Goal: Book appointment/travel/reservation

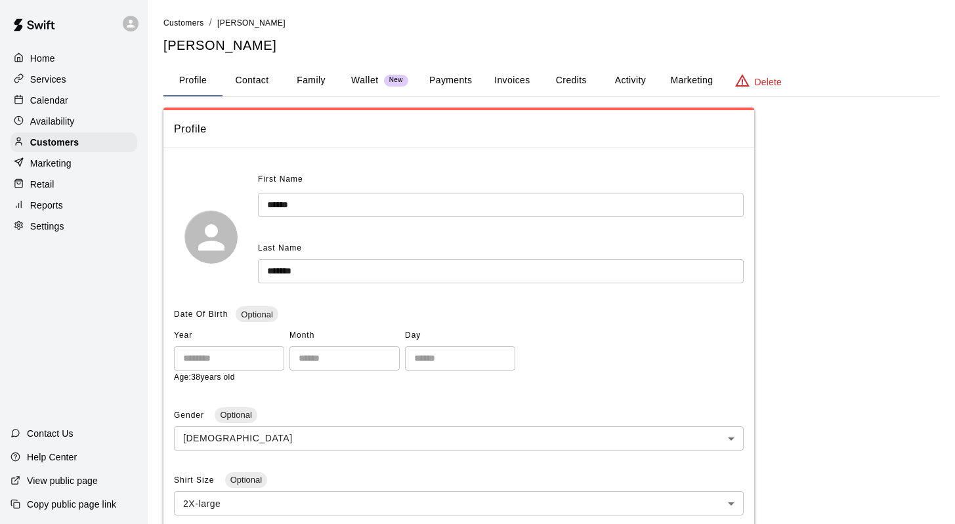
click at [49, 100] on p "Calendar" at bounding box center [49, 100] width 38 height 13
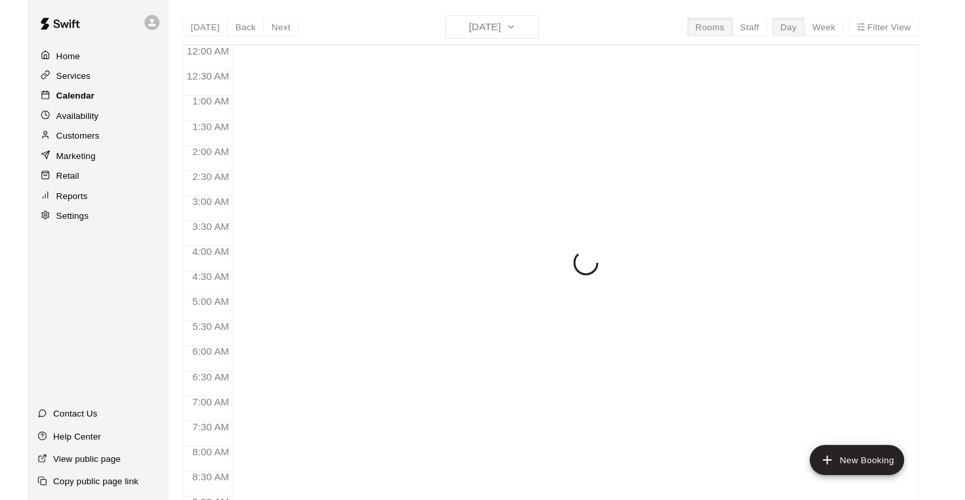
scroll to position [769, 0]
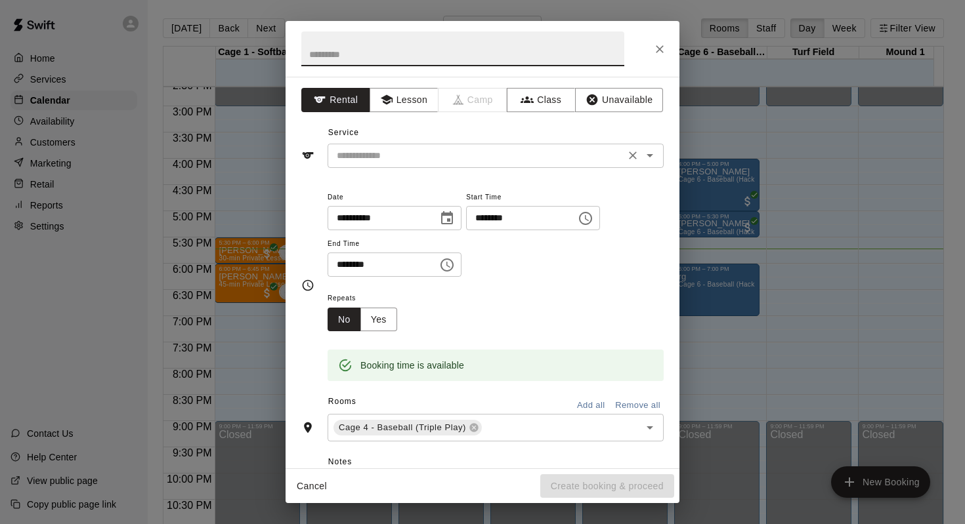
click at [432, 158] on input "text" at bounding box center [476, 156] width 289 height 16
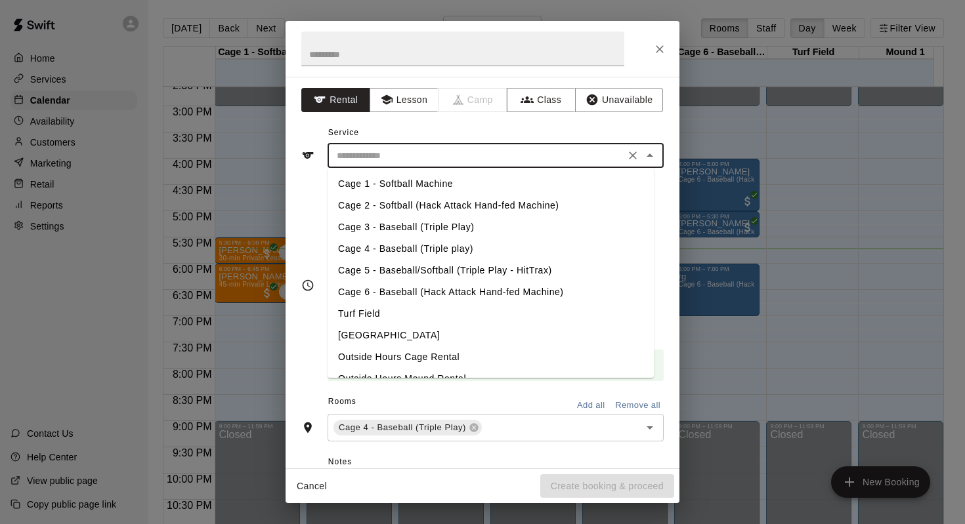
click at [402, 246] on li "Cage 4 - Baseball (Triple play)" at bounding box center [491, 249] width 326 height 22
type input "**********"
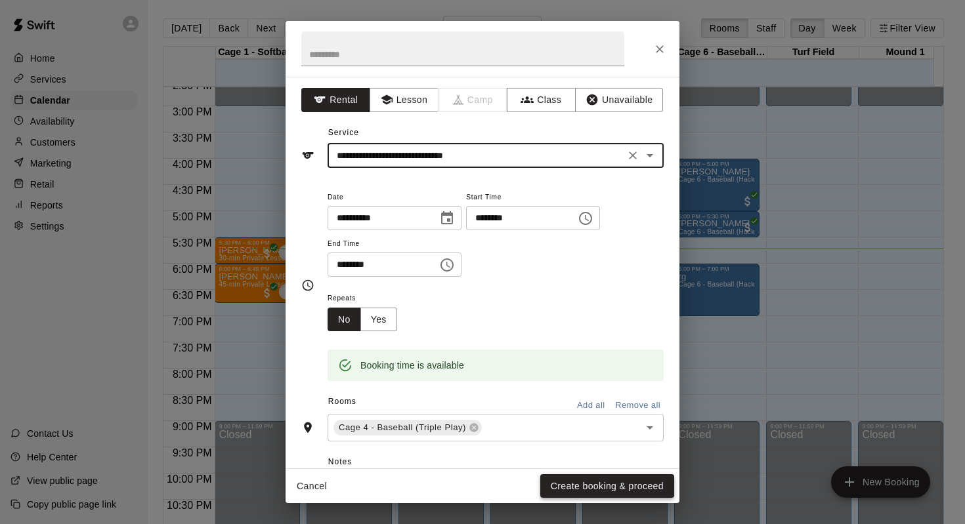
click at [610, 481] on button "Create booking & proceed" at bounding box center [607, 487] width 134 height 24
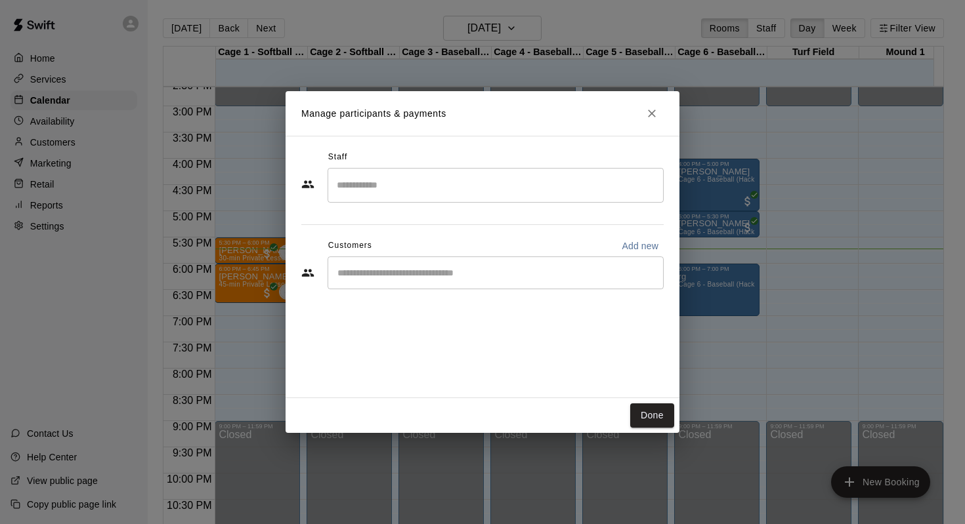
click at [349, 267] on input "Start typing to search customers..." at bounding box center [495, 273] width 324 height 13
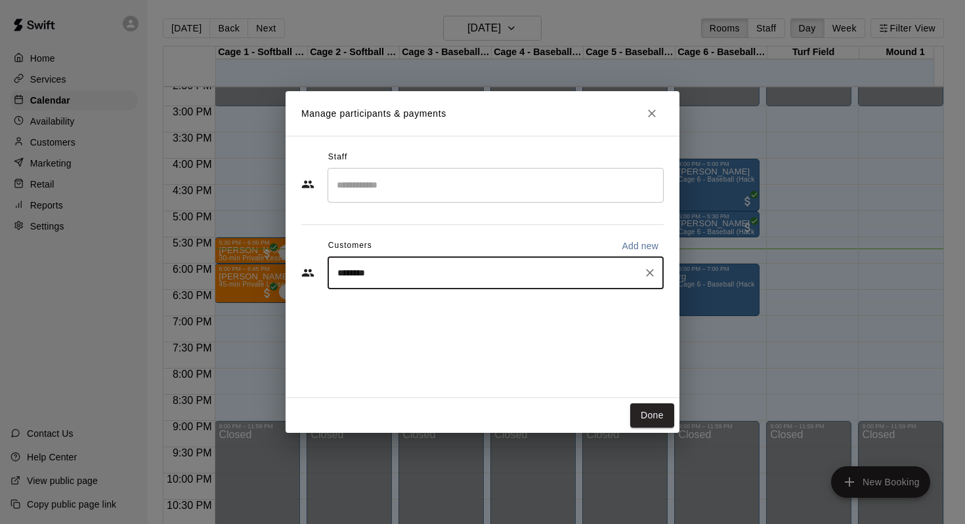
type input "*********"
click at [402, 305] on p "[PERSON_NAME]" at bounding box center [404, 304] width 80 height 14
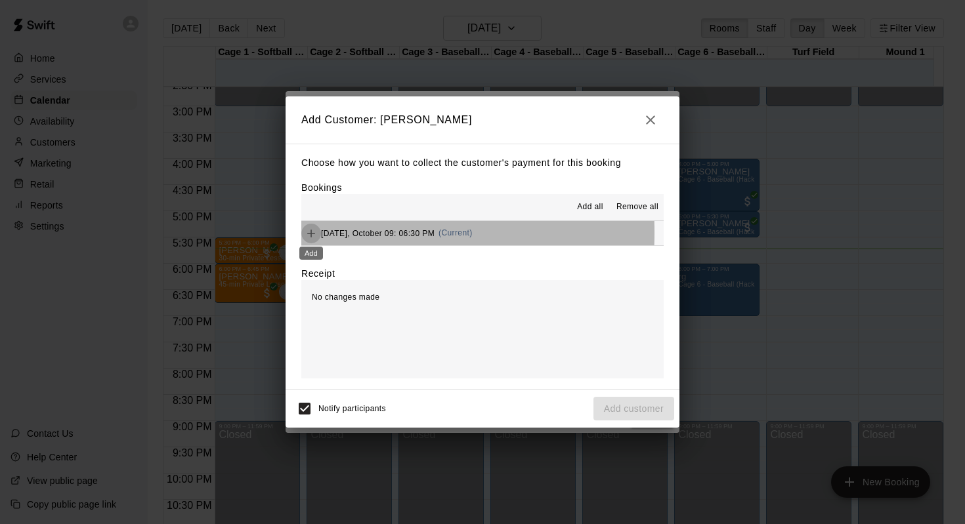
click at [310, 232] on icon "Add" at bounding box center [311, 233] width 13 height 13
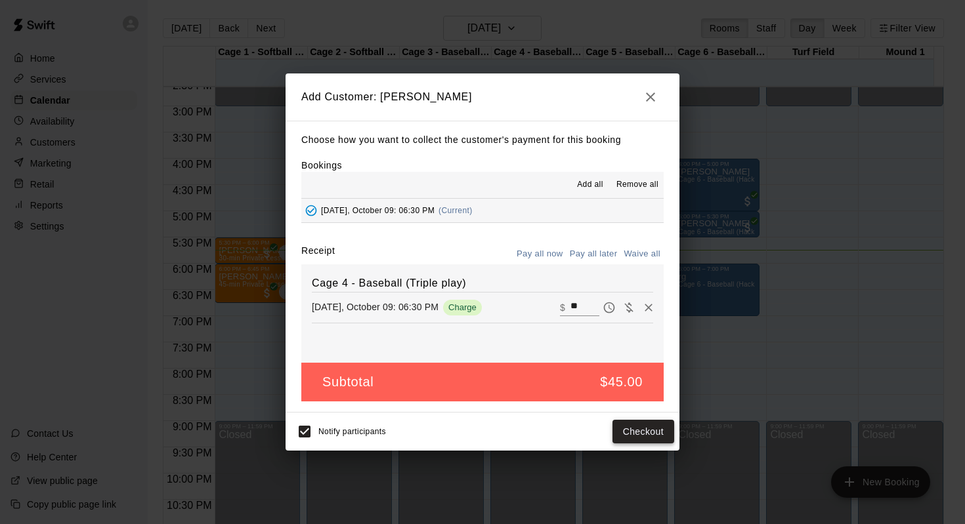
click at [643, 431] on button "Checkout" at bounding box center [643, 432] width 62 height 24
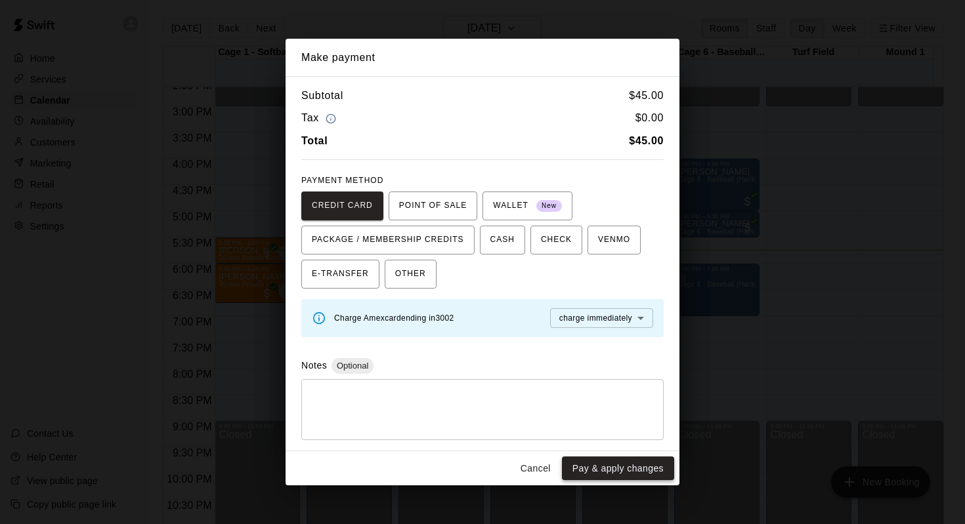
click at [619, 465] on button "Pay & apply changes" at bounding box center [618, 469] width 112 height 24
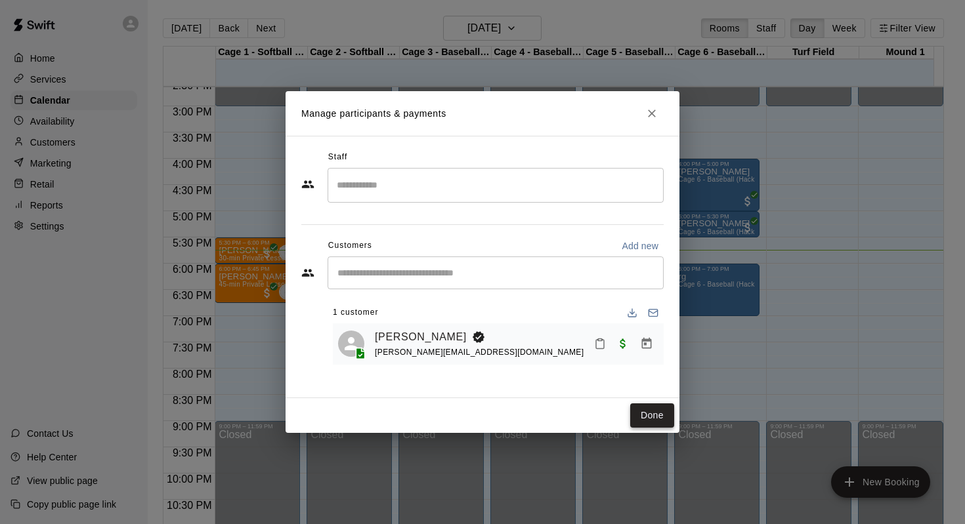
click at [651, 416] on button "Done" at bounding box center [652, 416] width 44 height 24
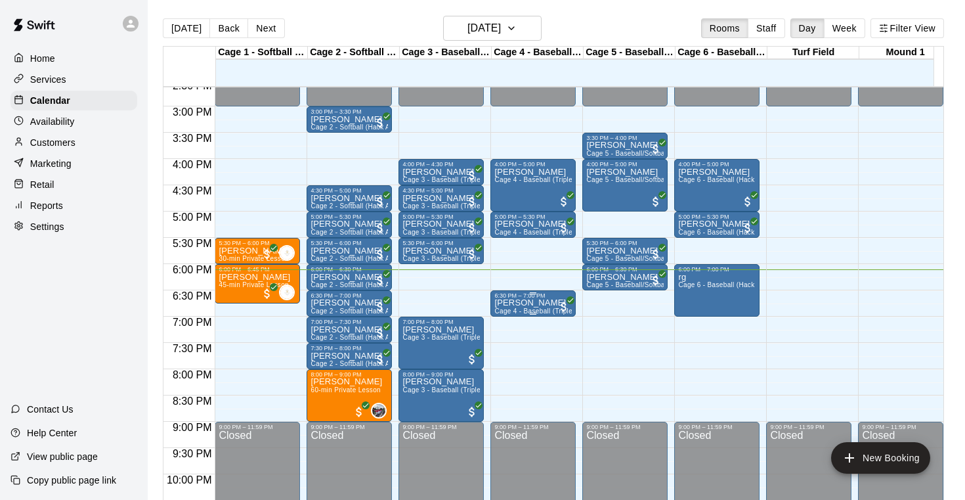
click at [519, 303] on p "[PERSON_NAME]" at bounding box center [532, 303] width 77 height 0
click at [507, 347] on img "edit" at bounding box center [508, 348] width 15 height 15
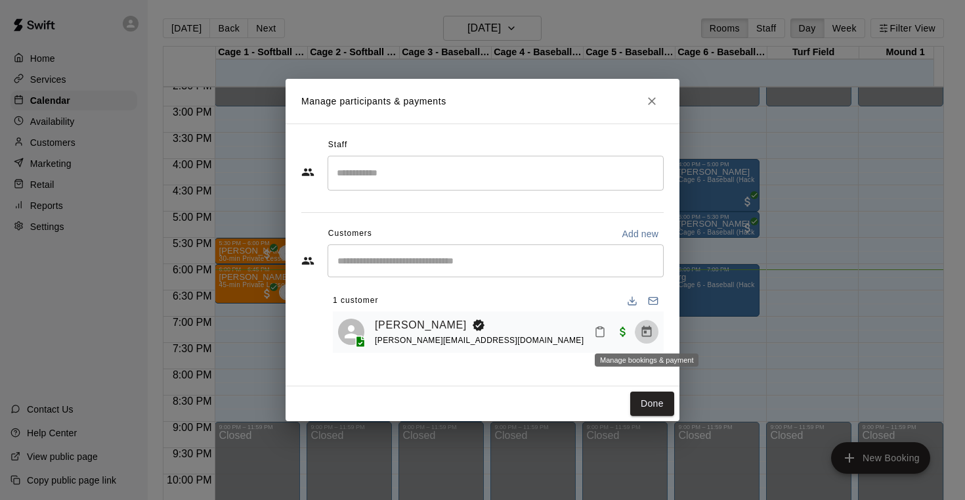
click at [645, 331] on icon "Manage bookings & payment" at bounding box center [647, 331] width 10 height 11
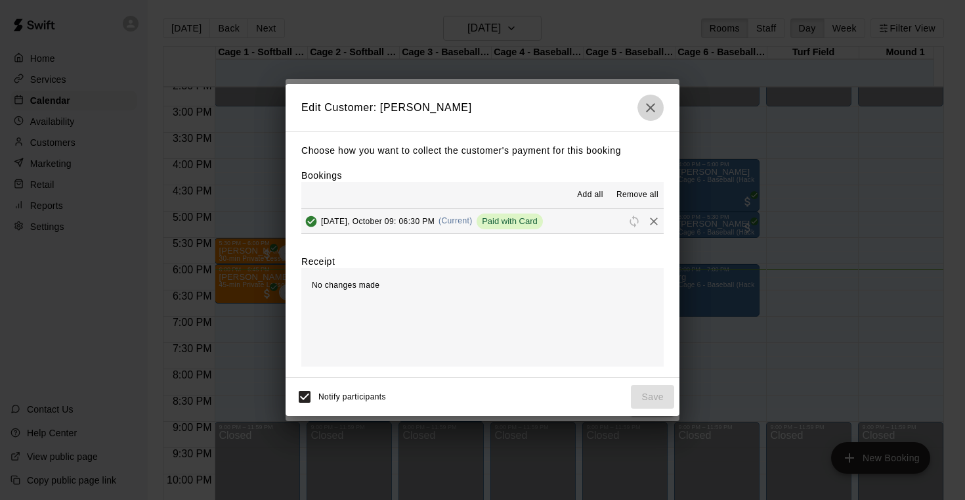
click at [651, 108] on icon "button" at bounding box center [650, 107] width 9 height 9
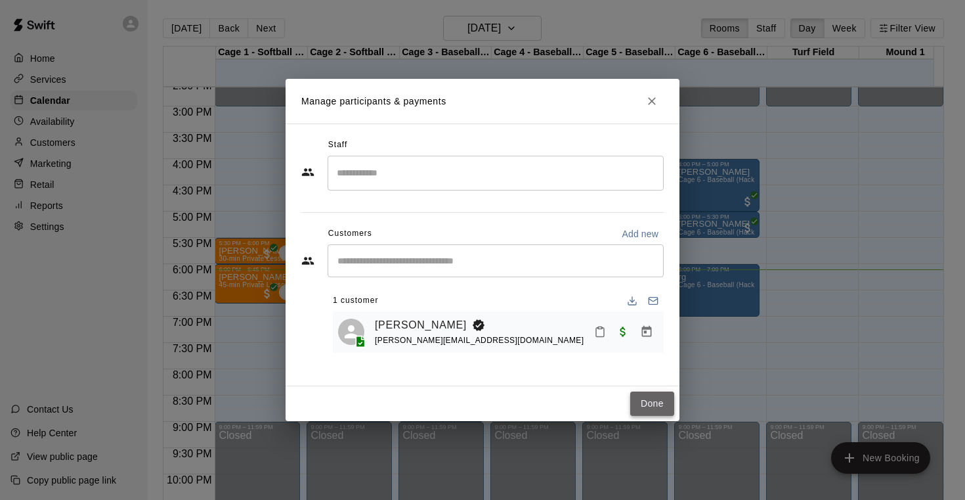
click at [652, 397] on button "Done" at bounding box center [652, 403] width 44 height 24
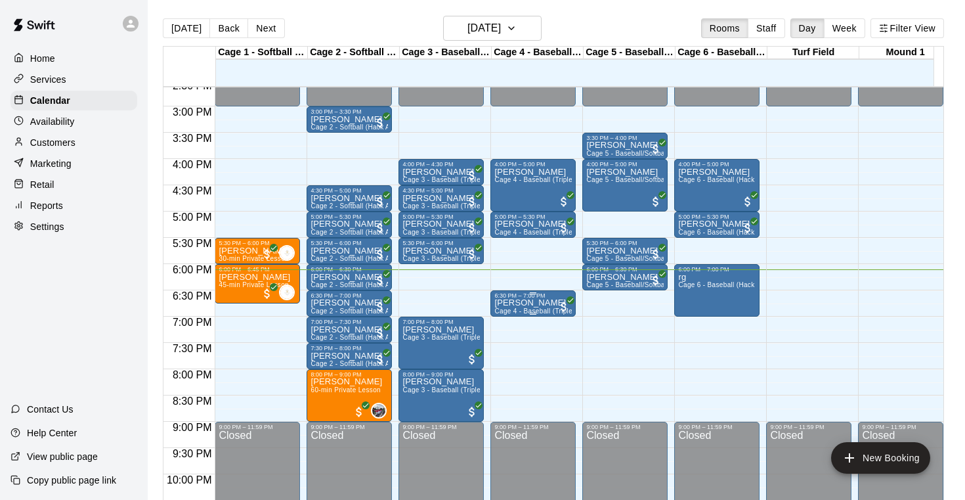
click at [526, 303] on p "[PERSON_NAME]" at bounding box center [532, 303] width 77 height 0
click at [507, 344] on img "edit" at bounding box center [508, 348] width 15 height 15
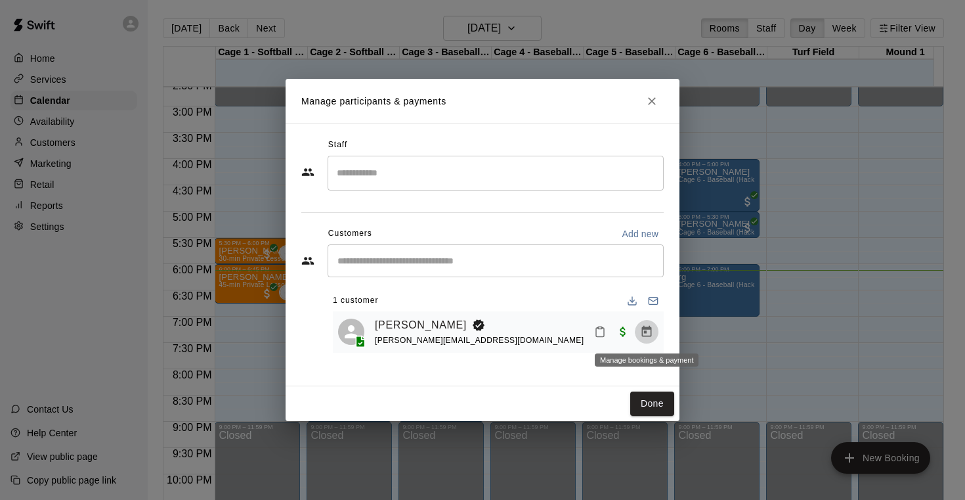
click at [649, 330] on icon "Manage bookings & payment" at bounding box center [646, 331] width 13 height 13
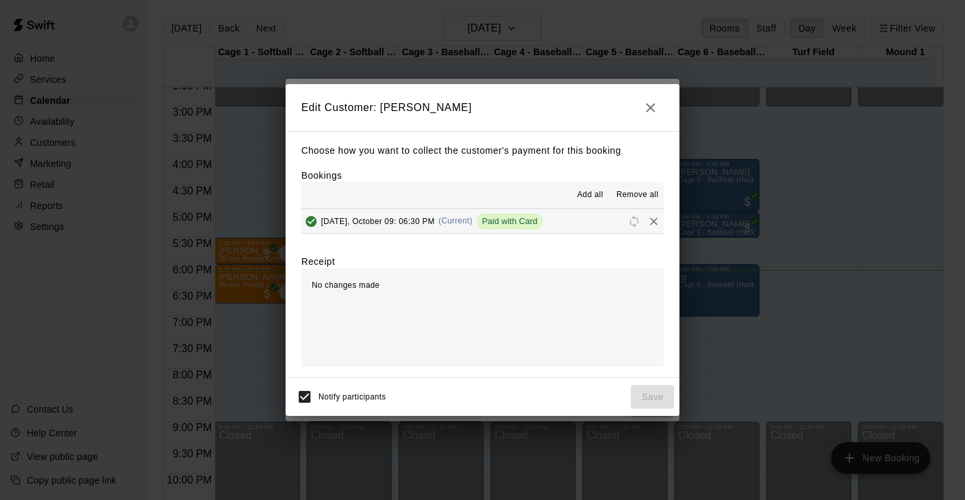
click at [651, 101] on icon "button" at bounding box center [651, 108] width 16 height 16
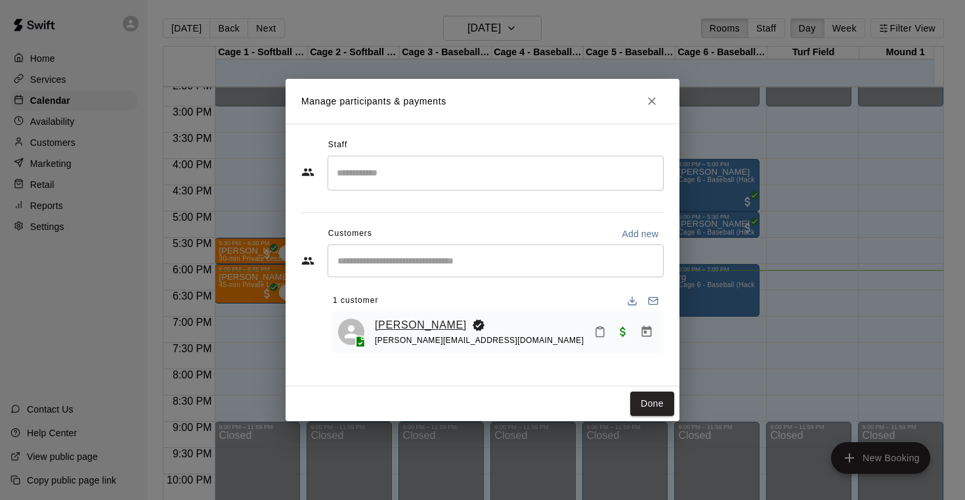
click at [413, 323] on link "[PERSON_NAME]" at bounding box center [421, 324] width 92 height 17
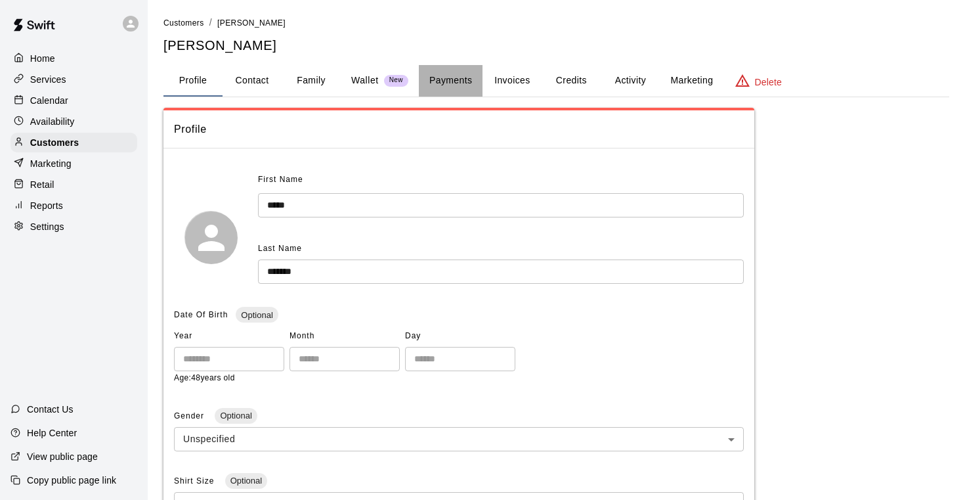
click at [456, 79] on button "Payments" at bounding box center [451, 81] width 64 height 32
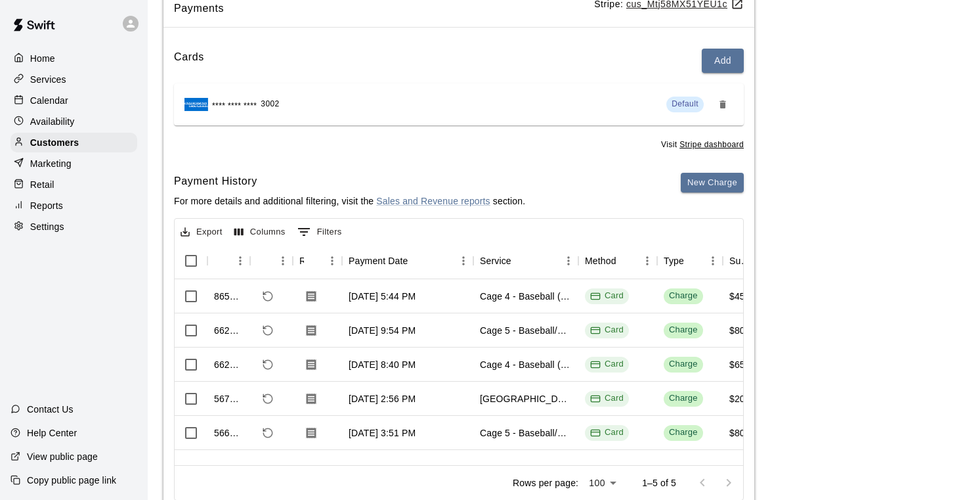
scroll to position [163, 0]
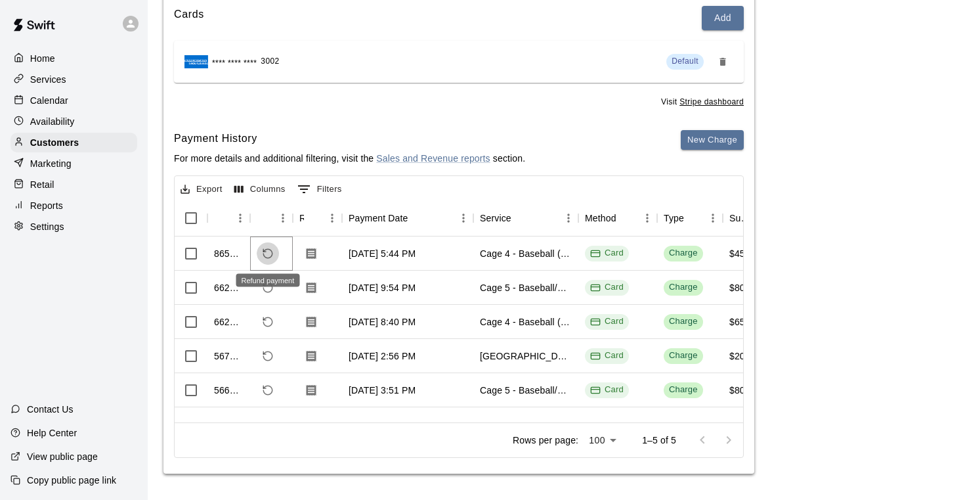
click at [268, 250] on icon "Refund payment" at bounding box center [268, 253] width 12 height 12
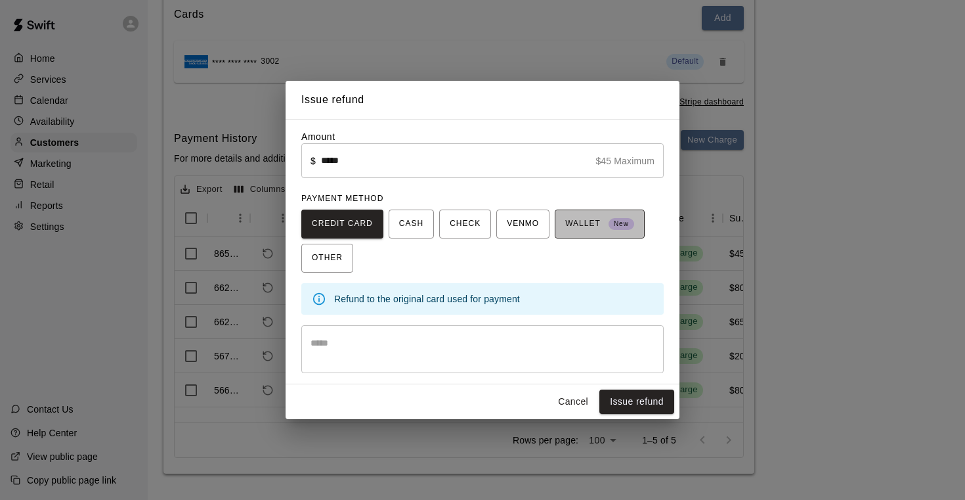
click at [590, 225] on span "WALLET New" at bounding box center [599, 223] width 69 height 21
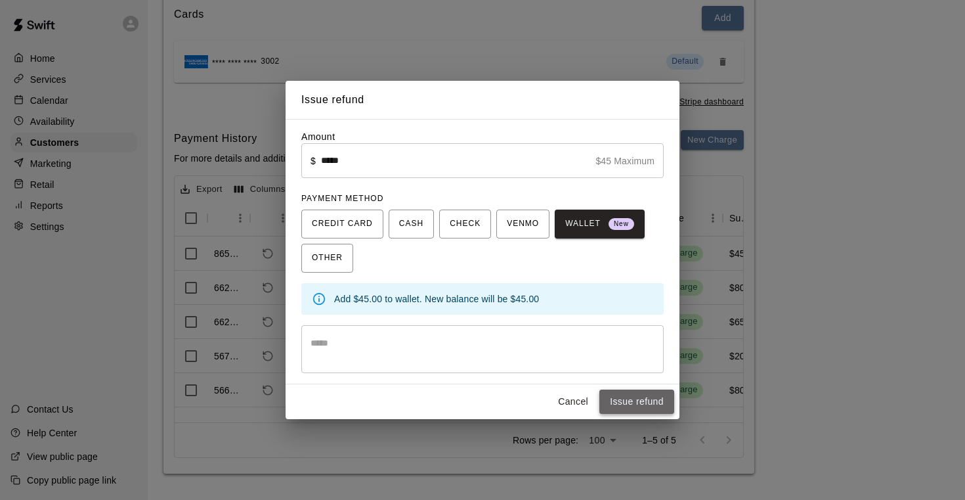
click at [627, 400] on button "Issue refund" at bounding box center [636, 401] width 75 height 24
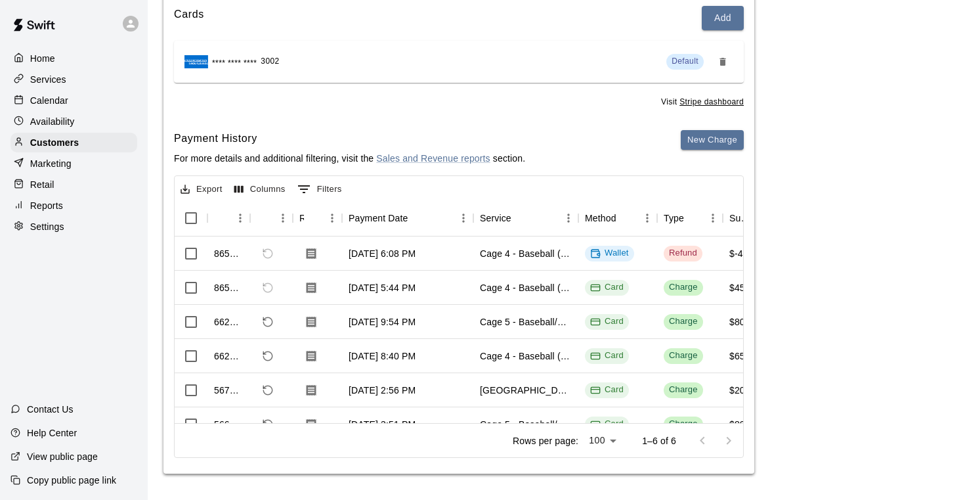
click at [49, 100] on p "Calendar" at bounding box center [49, 100] width 38 height 13
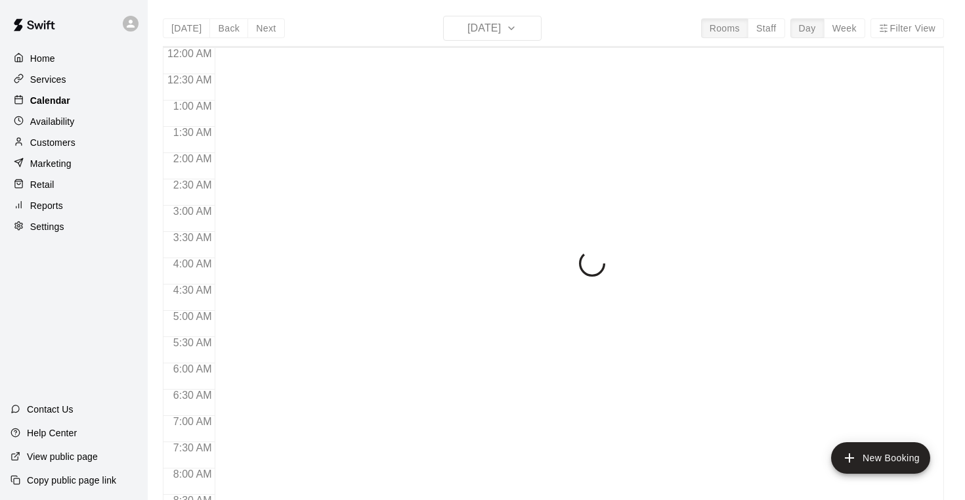
scroll to position [794, 0]
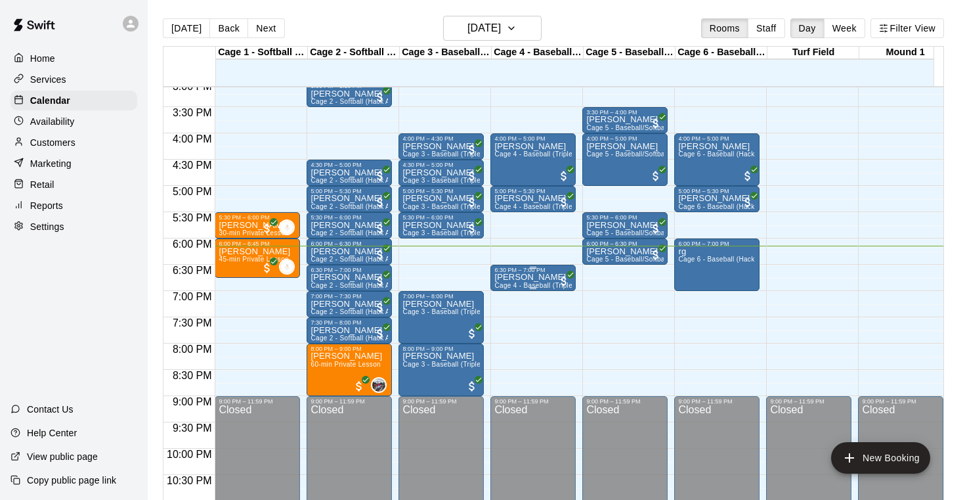
click at [524, 277] on p "[PERSON_NAME]" at bounding box center [532, 277] width 77 height 0
click at [509, 354] on icon "delete" at bounding box center [507, 354] width 9 height 12
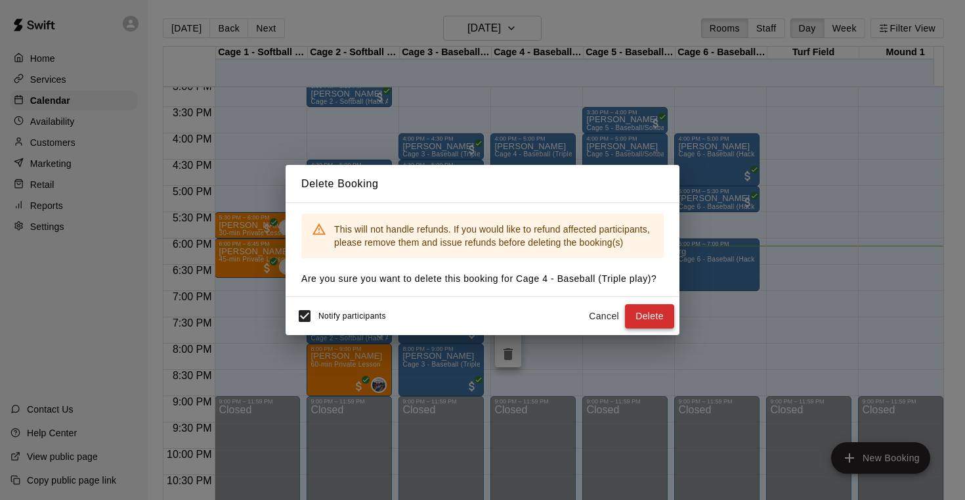
click at [652, 314] on button "Delete" at bounding box center [649, 316] width 49 height 24
